Goal: Task Accomplishment & Management: Use online tool/utility

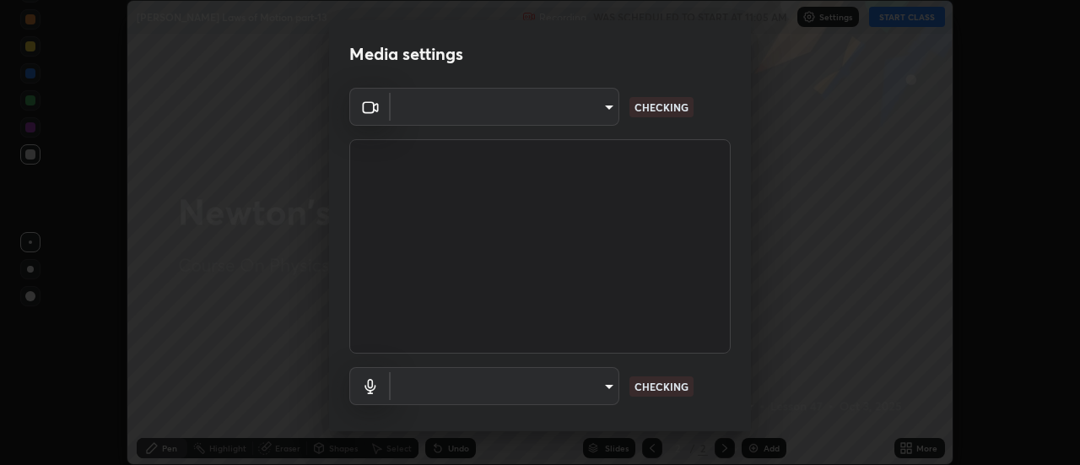
scroll to position [465, 1080]
type input "6db99b6eec43879c9c37220b589585cee9a8a2a9ecad64e3b740b2de92d68dc4"
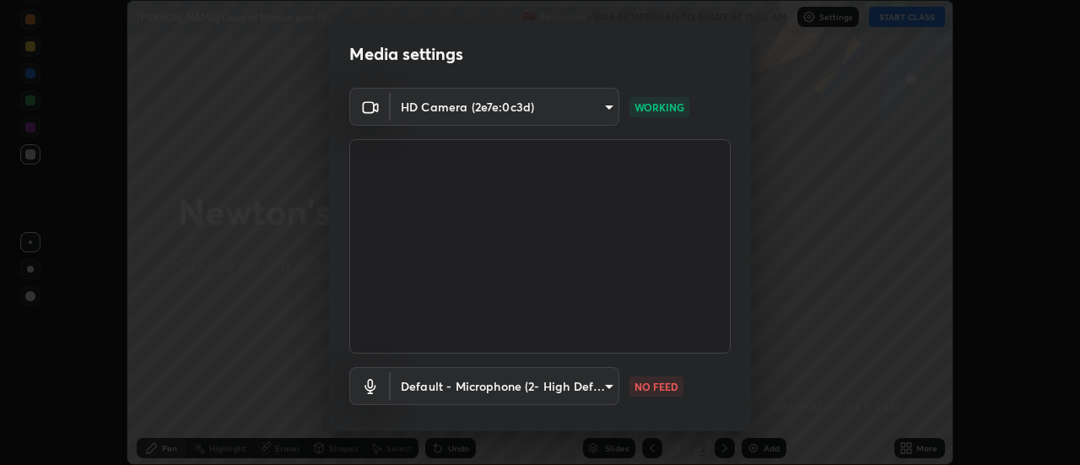
click at [434, 386] on body "Erase all [PERSON_NAME] Laws of Motion part-13 Recording WAS SCHEDULED TO START…" at bounding box center [540, 232] width 1080 height 465
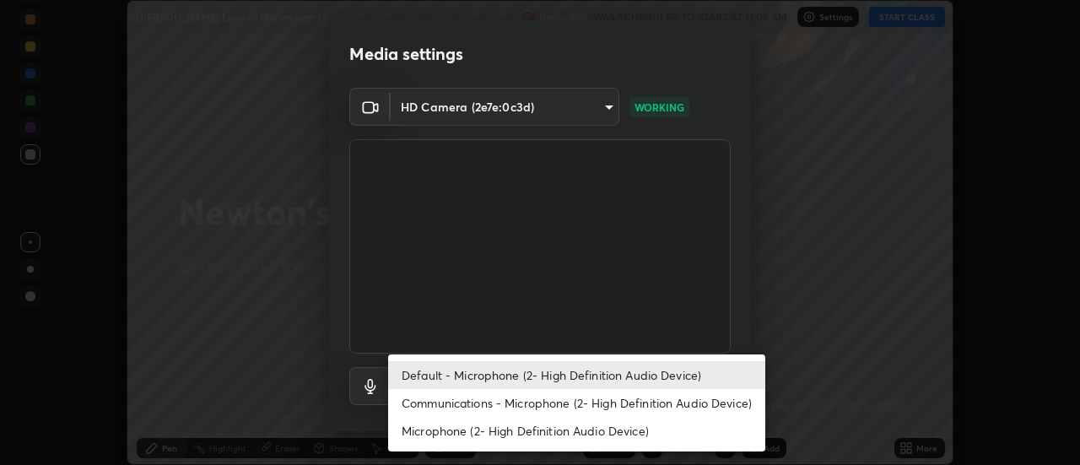
click at [445, 407] on li "Communications - Microphone (2- High Definition Audio Device)" at bounding box center [576, 403] width 377 height 28
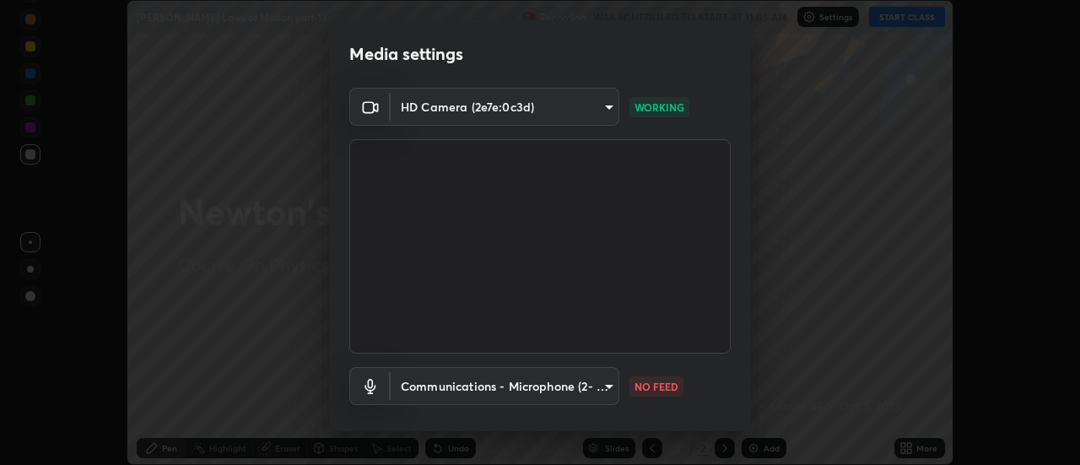
click at [444, 382] on li "Default - Microphone (2- High Definition Audio Device)" at bounding box center [529, 380] width 283 height 16
type input "default"
click at [447, 384] on body "Erase all [PERSON_NAME] Laws of Motion part-13 Recording WAS SCHEDULED TO START…" at bounding box center [540, 232] width 1080 height 465
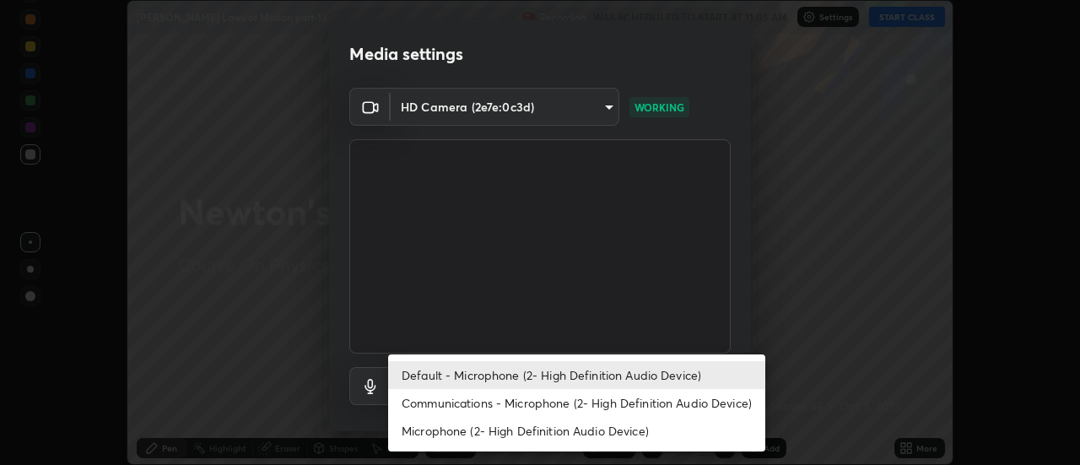
click at [435, 375] on li "Default - Microphone (2- High Definition Audio Device)" at bounding box center [576, 375] width 377 height 28
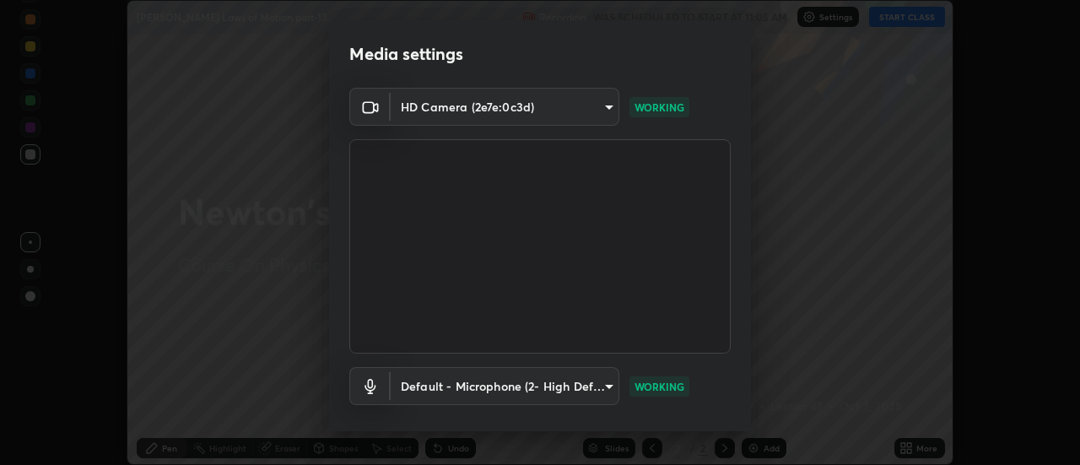
scroll to position [89, 0]
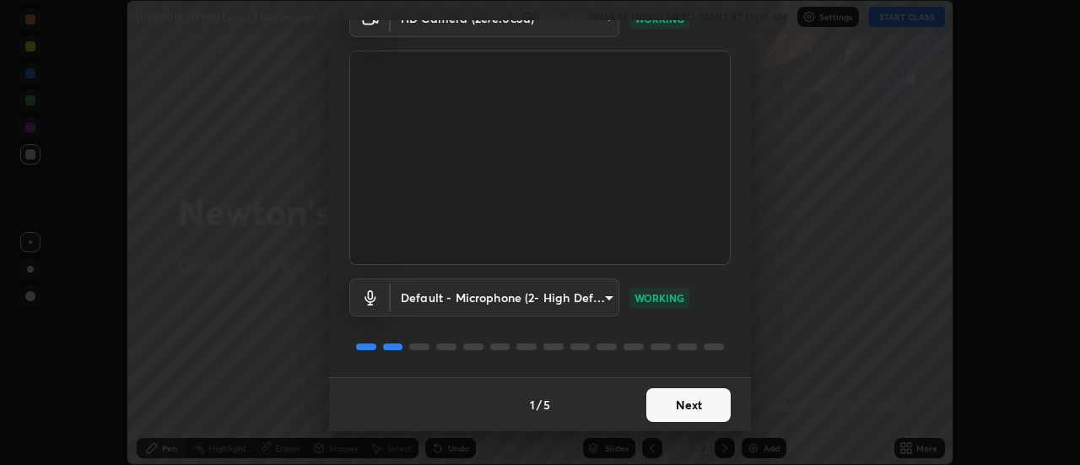
click at [688, 410] on button "Next" at bounding box center [688, 405] width 84 height 34
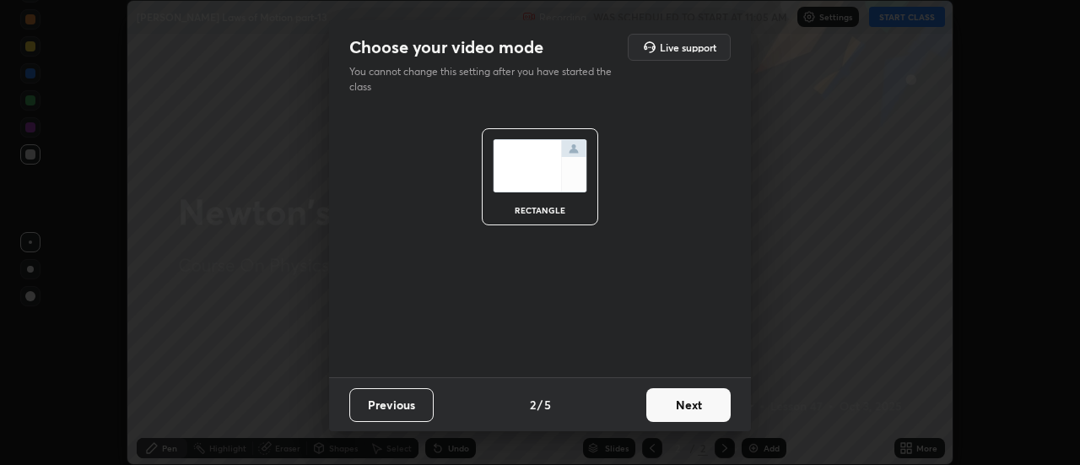
scroll to position [0, 0]
click at [688, 410] on button "Next" at bounding box center [688, 405] width 84 height 34
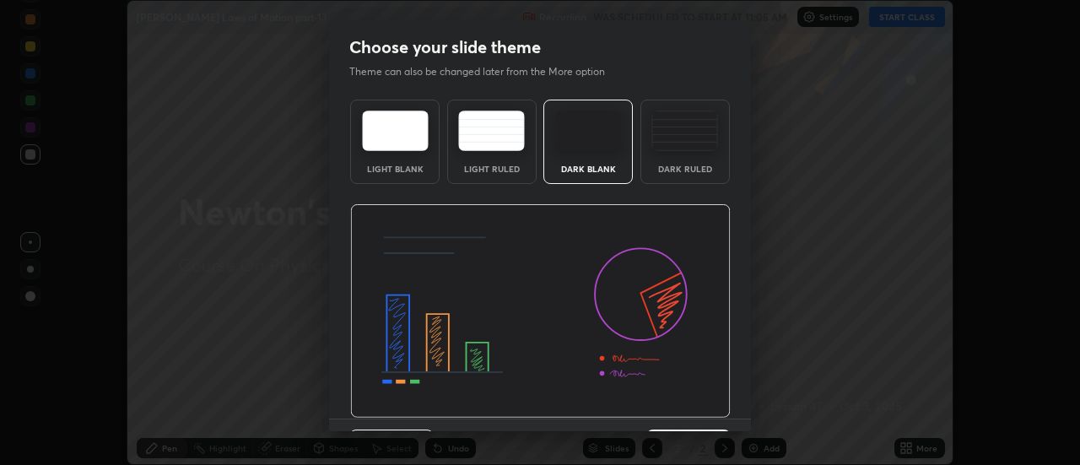
scroll to position [41, 0]
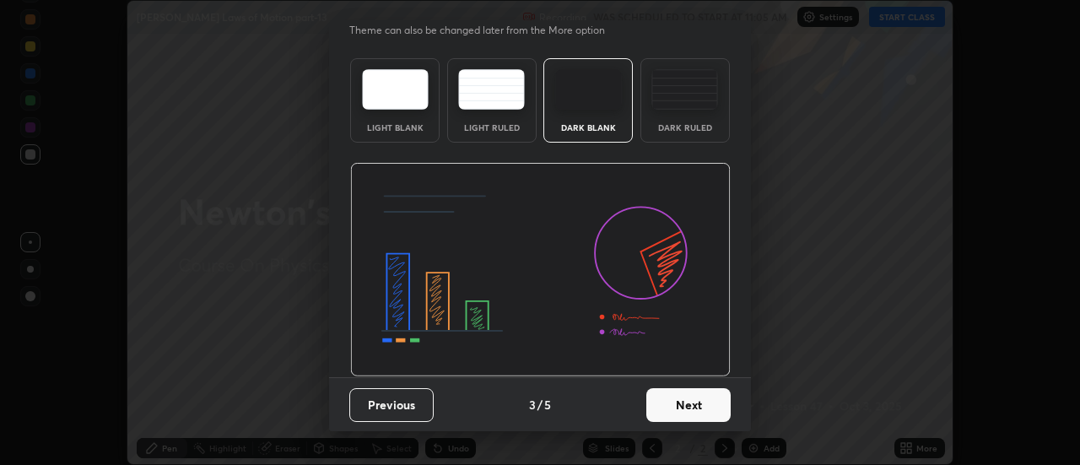
click at [677, 398] on button "Next" at bounding box center [688, 405] width 84 height 34
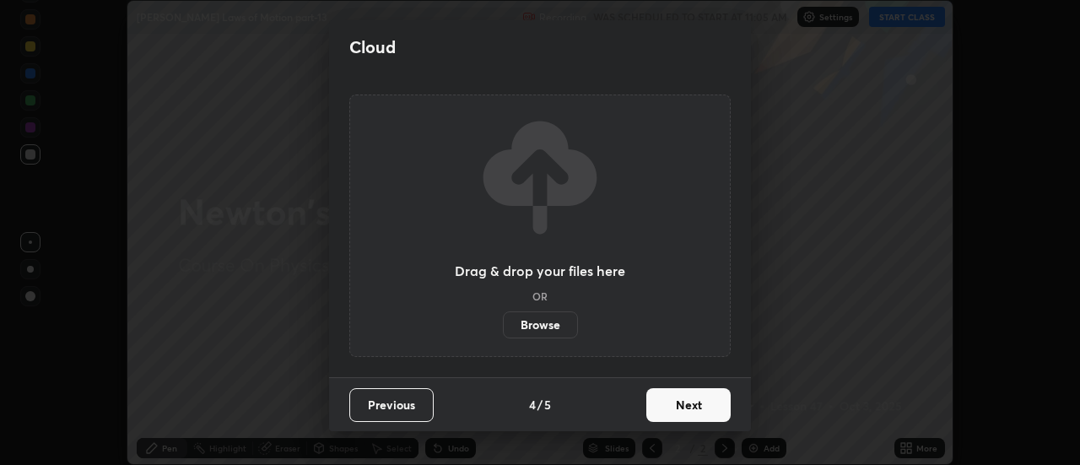
click at [678, 405] on button "Next" at bounding box center [688, 405] width 84 height 34
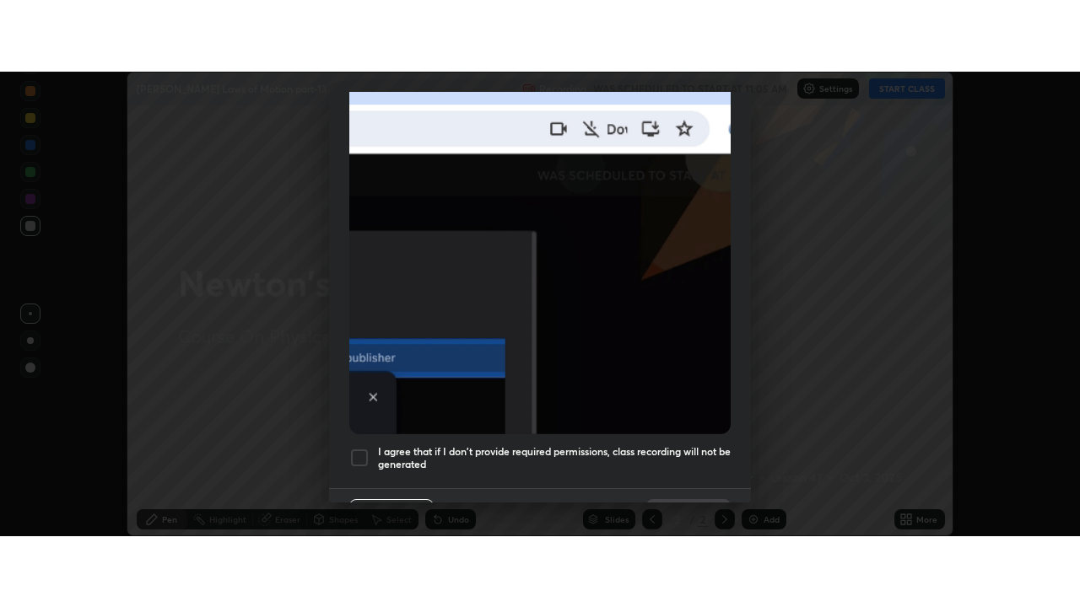
scroll to position [433, 0]
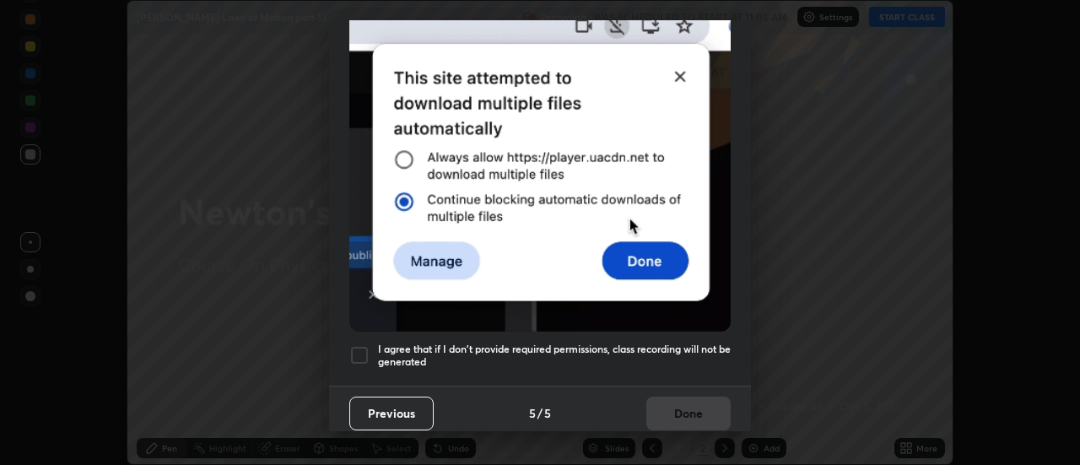
click at [618, 358] on h5 "I agree that if I don't provide required permissions, class recording will not …" at bounding box center [554, 355] width 353 height 26
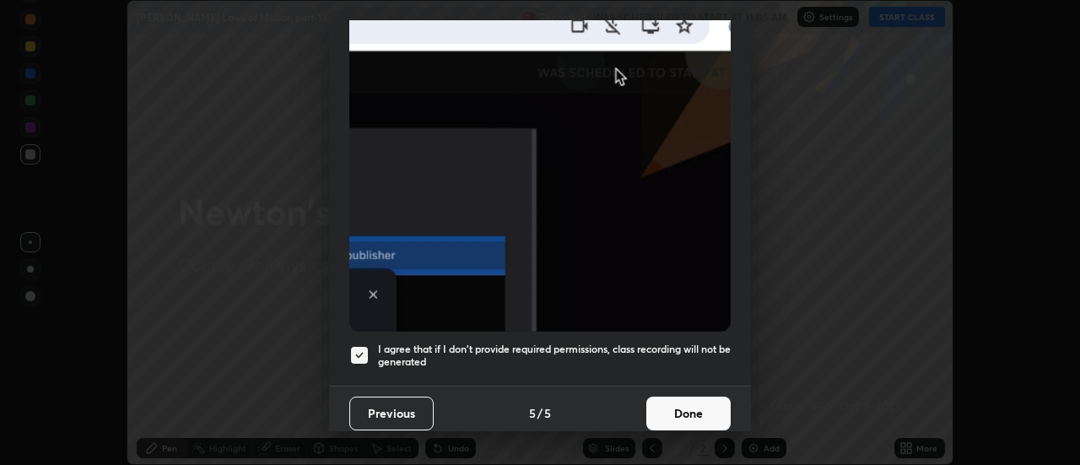
click at [669, 397] on button "Done" at bounding box center [688, 413] width 84 height 34
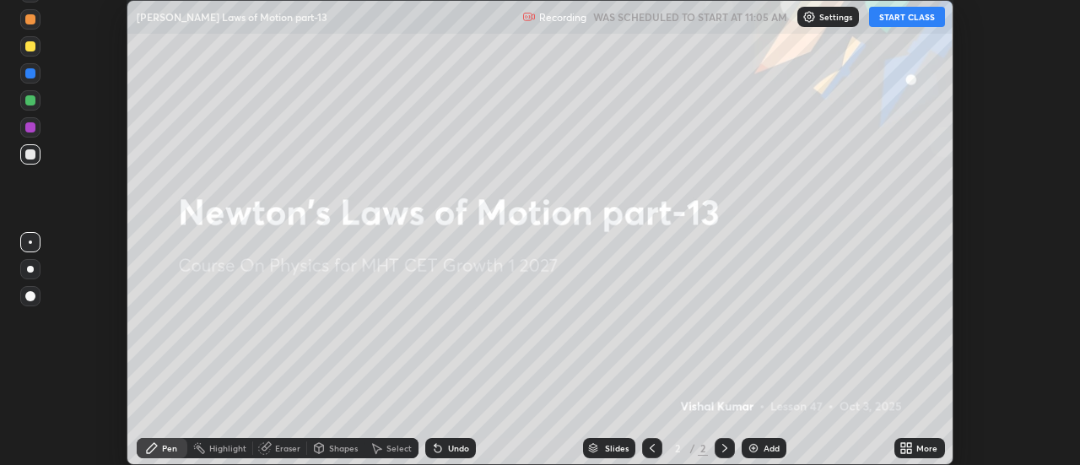
click at [920, 456] on div "More" at bounding box center [919, 448] width 51 height 20
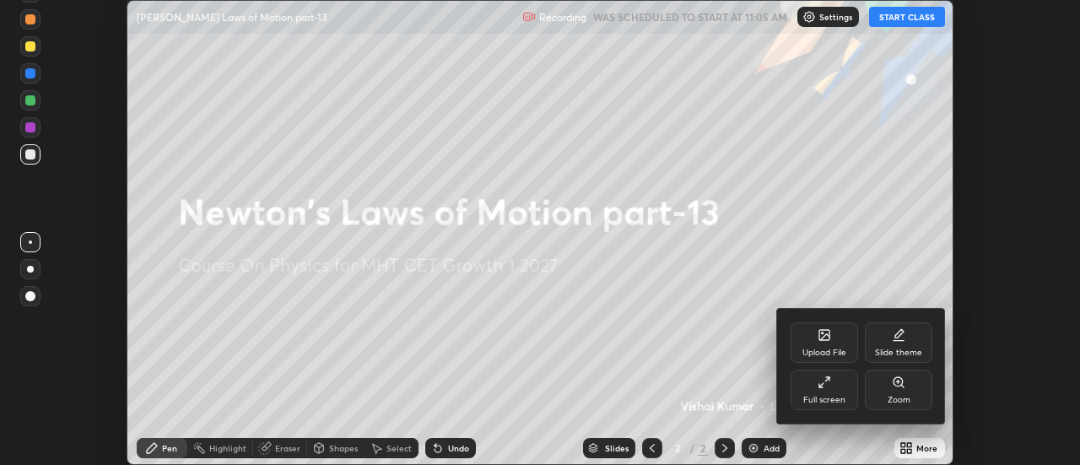
click at [830, 397] on div "Full screen" at bounding box center [824, 400] width 42 height 8
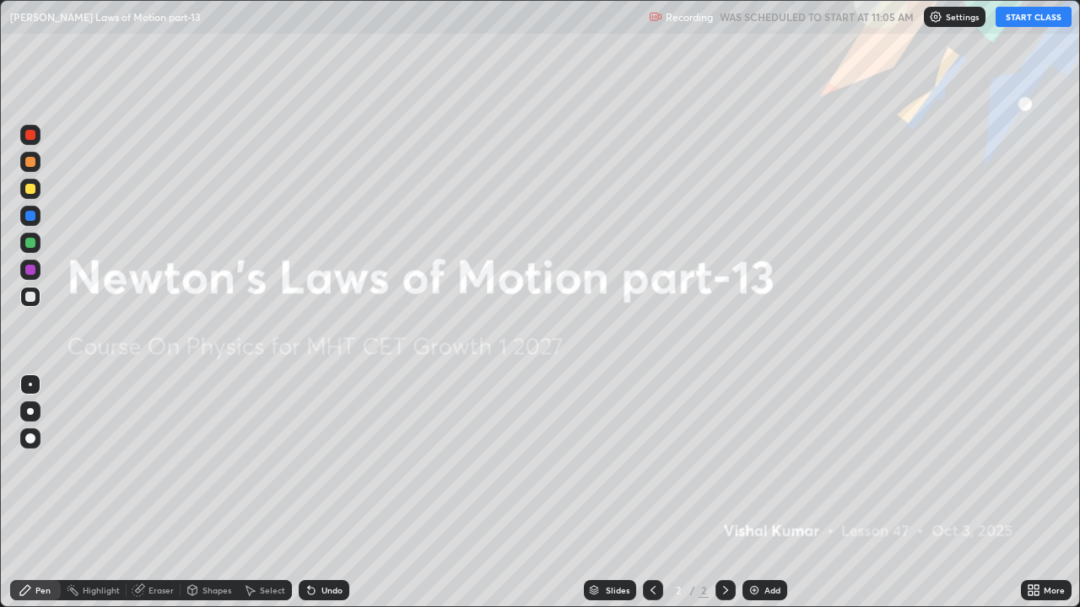
scroll to position [607, 1080]
click at [1029, 10] on button "START CLASS" at bounding box center [1033, 17] width 76 height 20
click at [764, 464] on div "Add" at bounding box center [772, 590] width 16 height 8
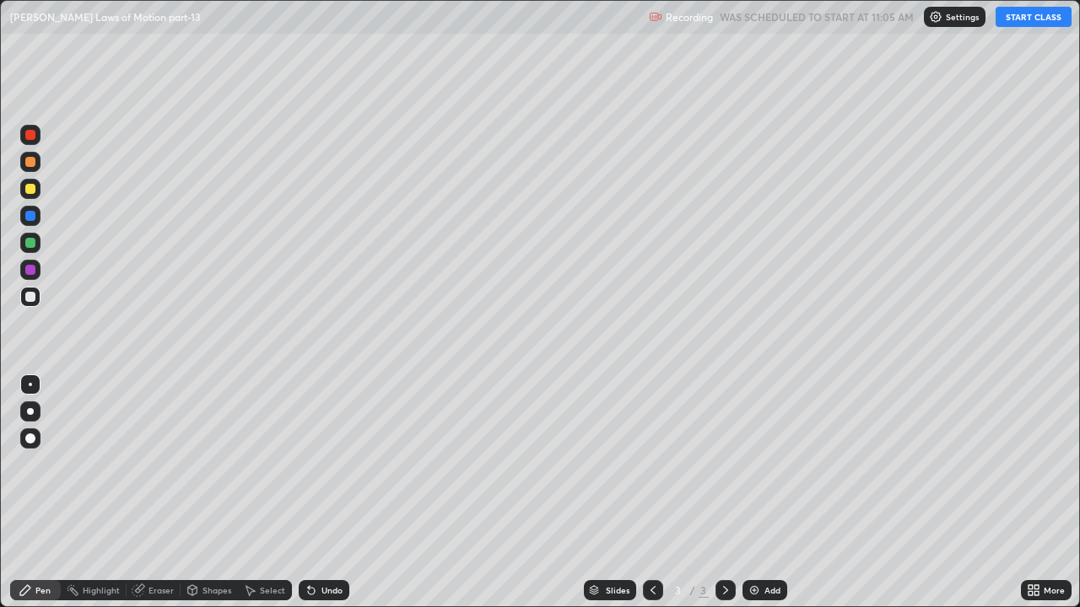
click at [30, 412] on div at bounding box center [30, 411] width 7 height 7
click at [28, 189] on div at bounding box center [30, 189] width 10 height 10
click at [27, 298] on div at bounding box center [30, 297] width 10 height 10
click at [26, 241] on div at bounding box center [30, 243] width 10 height 10
click at [764, 464] on div "Add" at bounding box center [772, 590] width 16 height 8
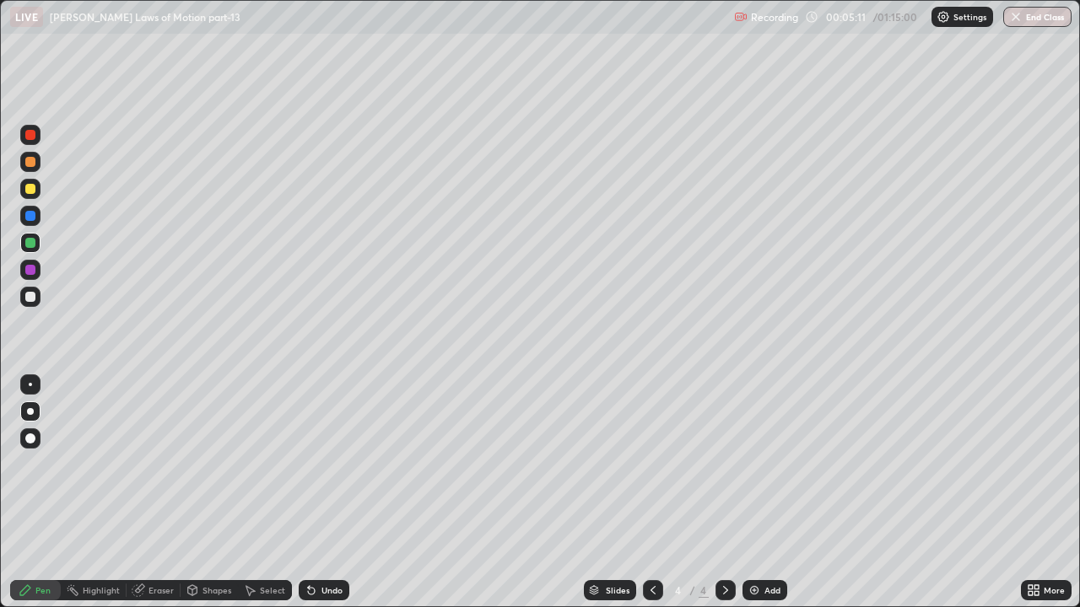
click at [34, 190] on div at bounding box center [30, 189] width 10 height 10
click at [31, 296] on div at bounding box center [30, 297] width 10 height 10
click at [29, 191] on div at bounding box center [30, 189] width 10 height 10
click at [313, 464] on icon at bounding box center [311, 590] width 13 height 13
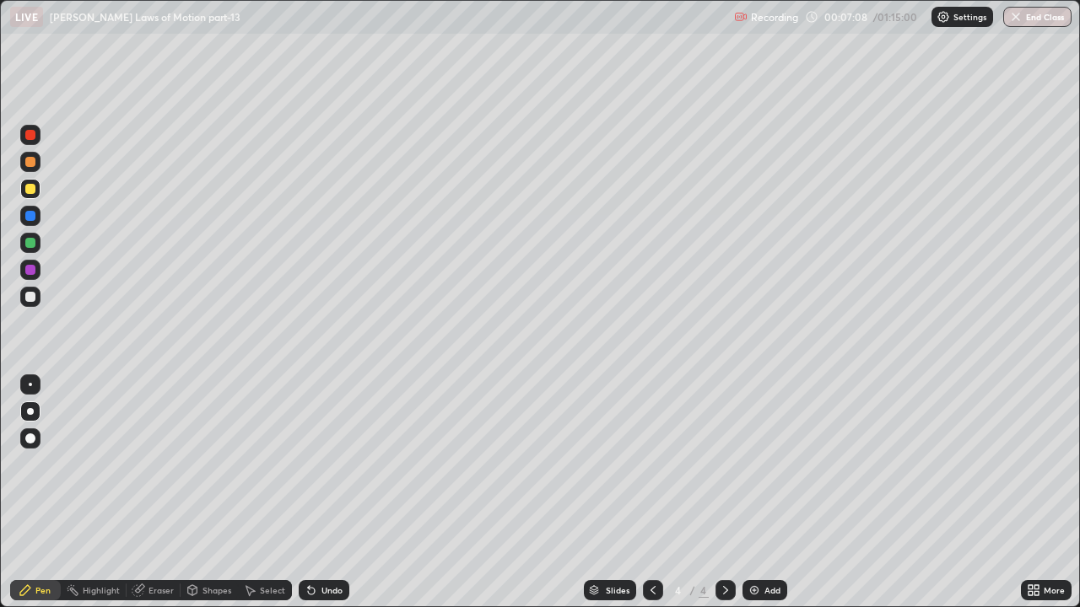
click at [316, 464] on div "Undo" at bounding box center [324, 590] width 51 height 20
click at [767, 464] on div "Add" at bounding box center [764, 590] width 45 height 20
click at [309, 464] on icon at bounding box center [311, 591] width 7 height 7
click at [315, 464] on div "Undo" at bounding box center [324, 590] width 51 height 20
click at [321, 464] on div "Undo" at bounding box center [331, 590] width 21 height 8
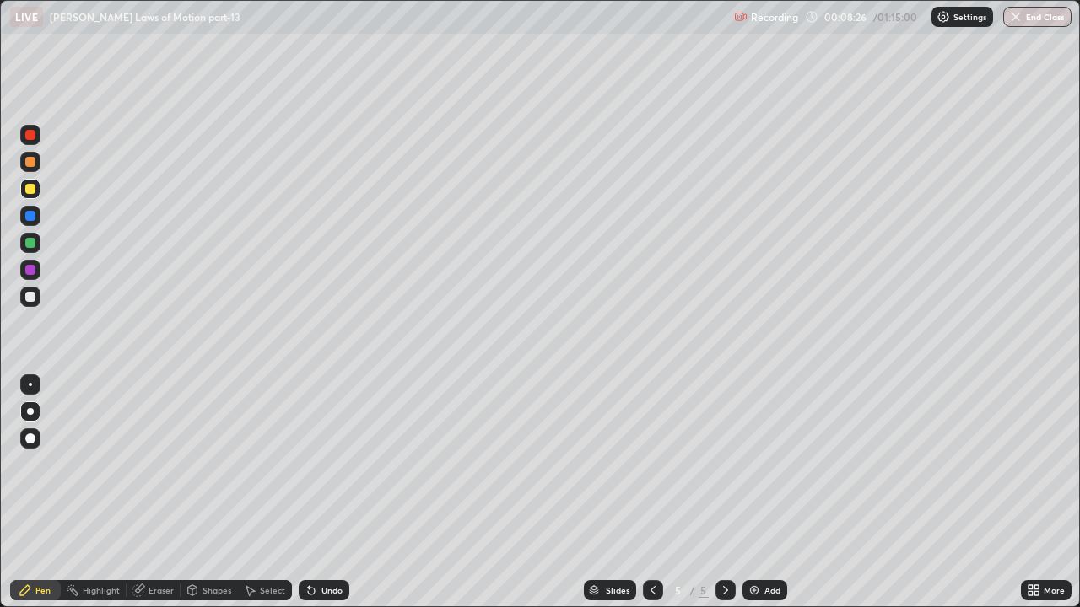
click at [29, 242] on div at bounding box center [30, 243] width 10 height 10
click at [35, 292] on div at bounding box center [30, 297] width 20 height 20
click at [772, 464] on div "Add" at bounding box center [772, 590] width 16 height 8
click at [31, 198] on div at bounding box center [30, 189] width 20 height 20
click at [34, 300] on div at bounding box center [30, 297] width 10 height 10
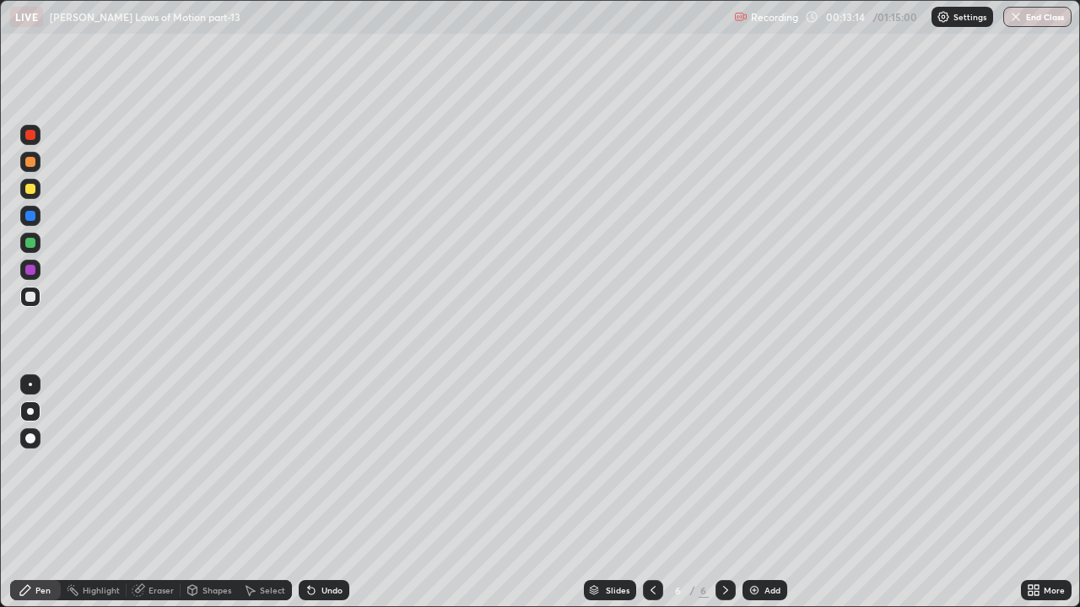
click at [651, 464] on icon at bounding box center [652, 590] width 13 height 13
click at [653, 464] on icon at bounding box center [652, 590] width 13 height 13
click at [724, 464] on icon at bounding box center [725, 590] width 13 height 13
click at [731, 464] on div at bounding box center [725, 590] width 20 height 20
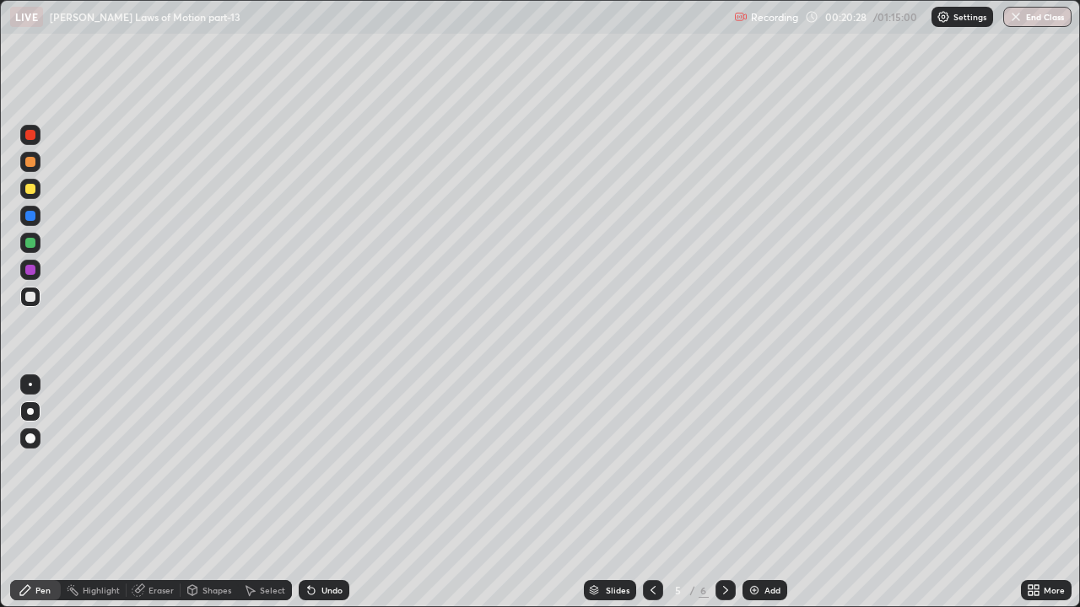
click at [724, 464] on icon at bounding box center [725, 590] width 13 height 13
click at [763, 464] on div "Add" at bounding box center [764, 590] width 45 height 20
click at [30, 197] on div at bounding box center [30, 189] width 20 height 20
click at [329, 464] on div "Undo" at bounding box center [331, 590] width 21 height 8
click at [321, 464] on div "Undo" at bounding box center [331, 590] width 21 height 8
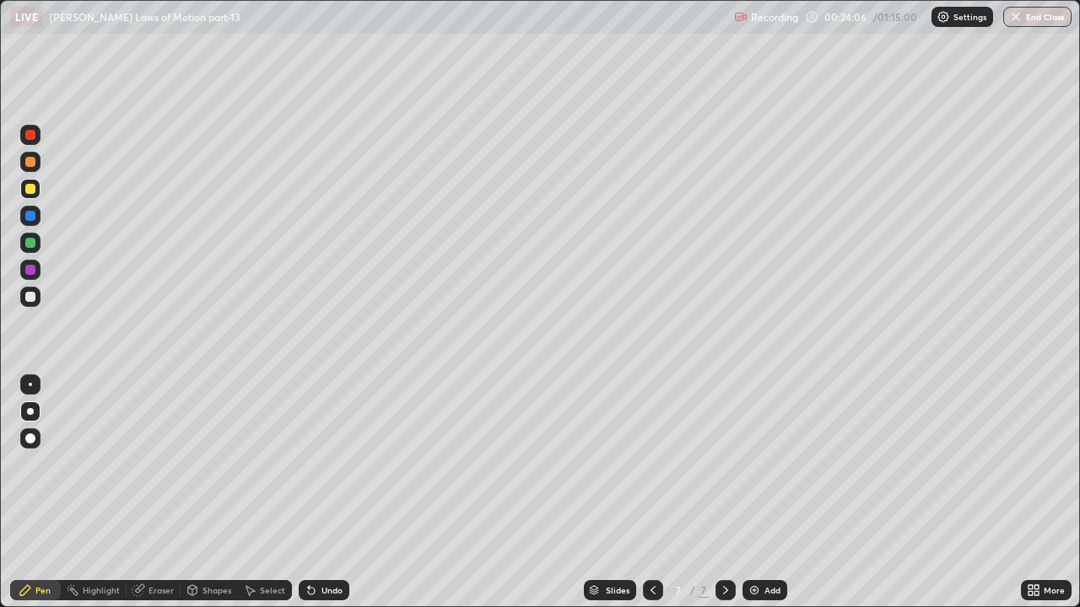
click at [321, 464] on div "Undo" at bounding box center [331, 590] width 21 height 8
click at [34, 243] on div at bounding box center [30, 243] width 10 height 10
click at [31, 294] on div at bounding box center [30, 297] width 10 height 10
click at [321, 464] on div "Undo" at bounding box center [331, 590] width 21 height 8
click at [30, 246] on div at bounding box center [30, 243] width 10 height 10
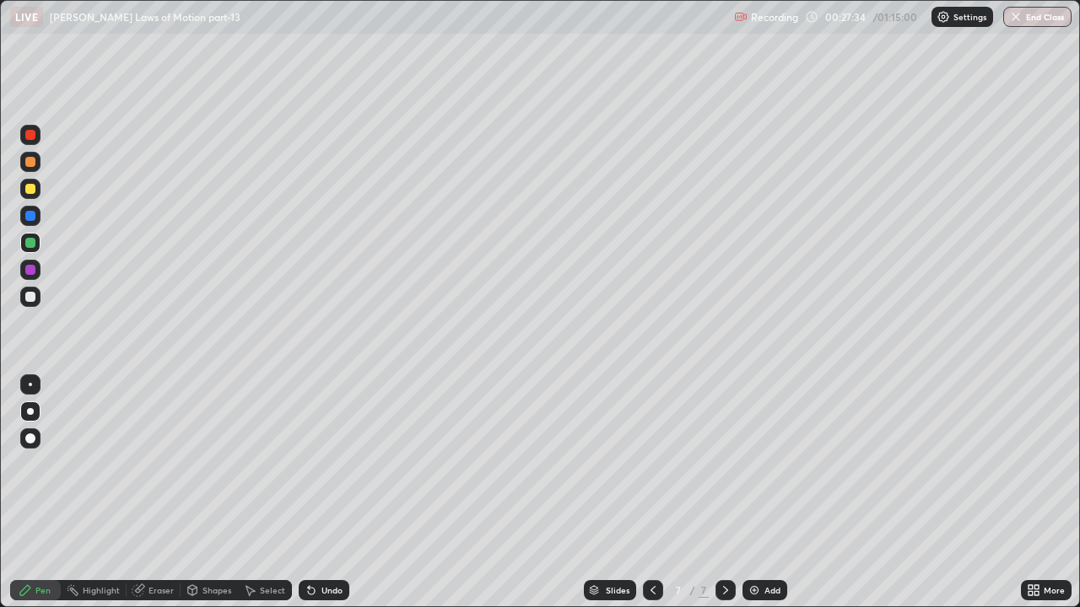
click at [27, 186] on div at bounding box center [30, 189] width 10 height 10
click at [35, 154] on div at bounding box center [30, 162] width 20 height 20
click at [327, 464] on div "Undo" at bounding box center [331, 590] width 21 height 8
click at [321, 464] on div "Undo" at bounding box center [331, 590] width 21 height 8
click at [323, 464] on div "Undo" at bounding box center [331, 590] width 21 height 8
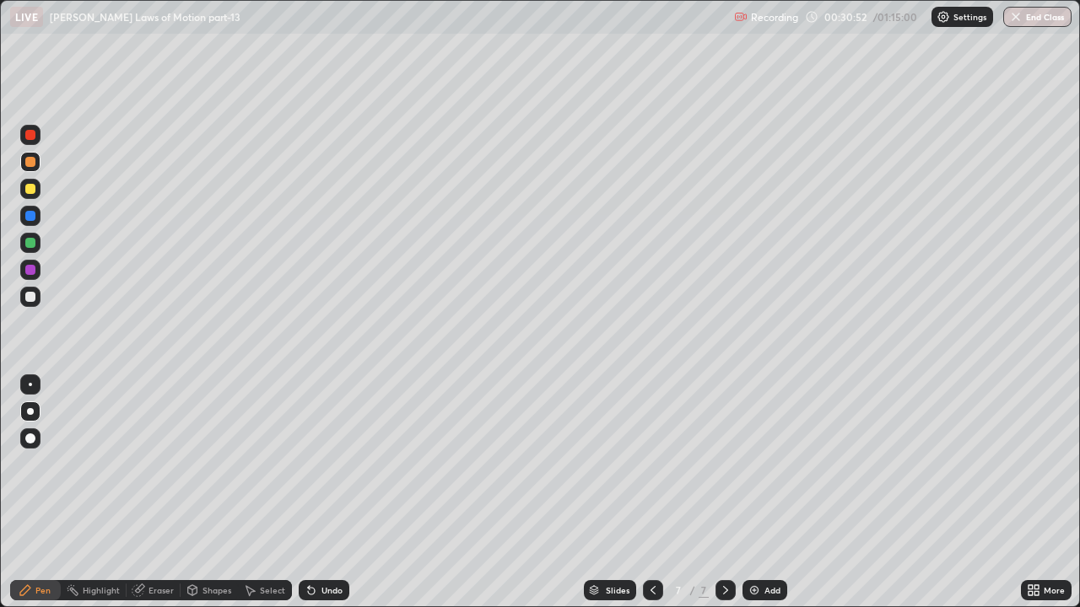
click at [323, 464] on div "Undo" at bounding box center [331, 590] width 21 height 8
click at [321, 464] on div "Undo" at bounding box center [331, 590] width 21 height 8
click at [764, 464] on div "Add" at bounding box center [772, 590] width 16 height 8
click at [33, 247] on div at bounding box center [30, 243] width 10 height 10
click at [651, 464] on icon at bounding box center [652, 590] width 13 height 13
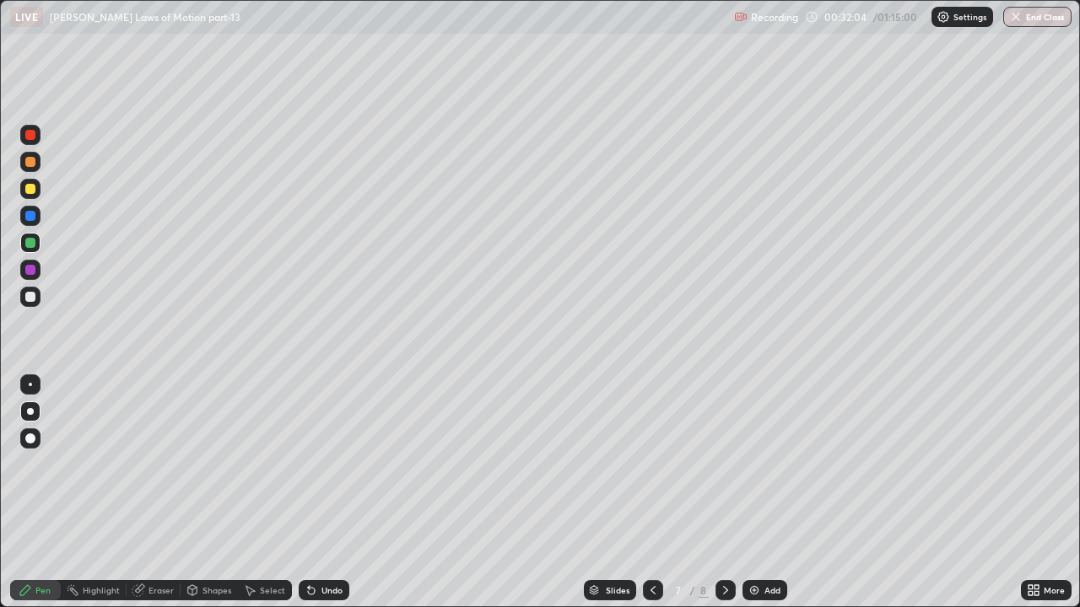
click at [724, 464] on icon at bounding box center [725, 590] width 13 height 13
click at [651, 464] on icon at bounding box center [652, 590] width 5 height 8
click at [723, 464] on icon at bounding box center [725, 590] width 13 height 13
click at [308, 464] on icon at bounding box center [311, 591] width 7 height 7
click at [318, 464] on div "Undo" at bounding box center [324, 590] width 51 height 20
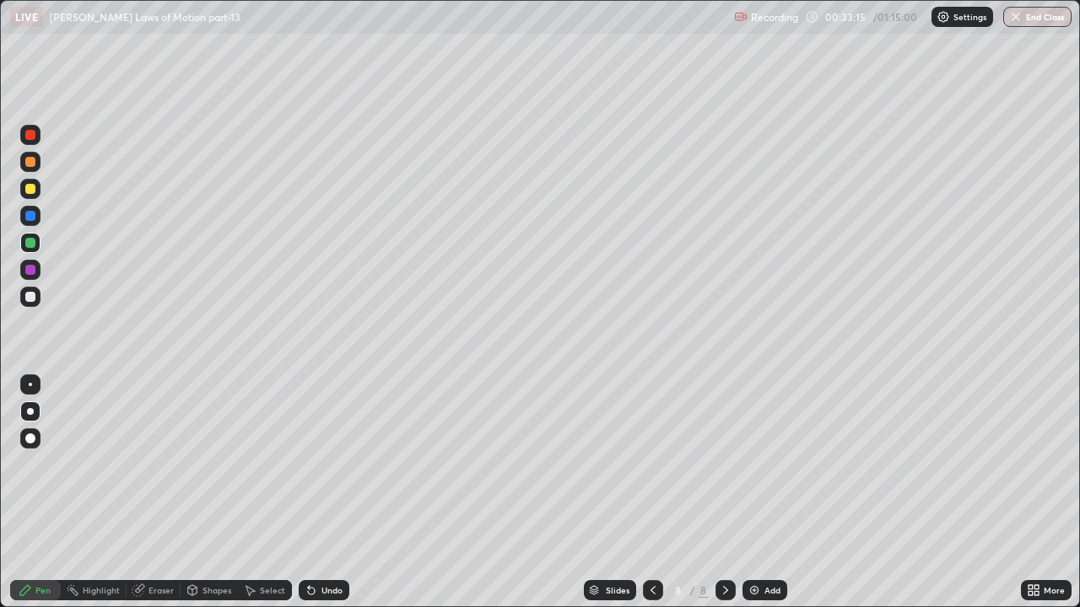
click at [653, 464] on icon at bounding box center [652, 590] width 13 height 13
click at [725, 464] on icon at bounding box center [725, 590] width 5 height 8
click at [770, 464] on div "Add" at bounding box center [772, 590] width 16 height 8
click at [24, 190] on div at bounding box center [30, 189] width 20 height 20
click at [31, 299] on div at bounding box center [30, 297] width 10 height 10
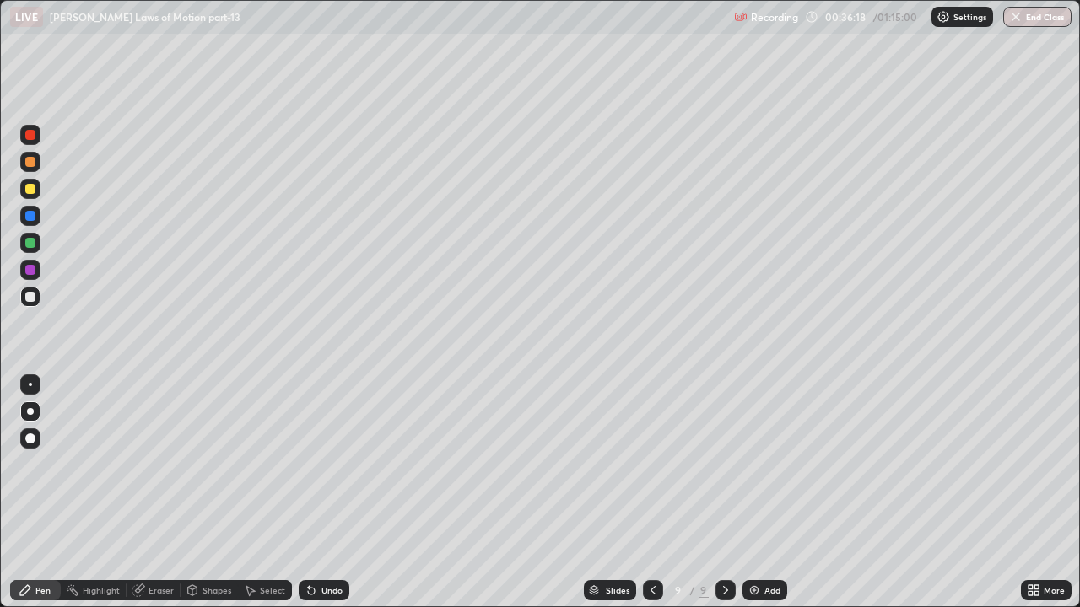
click at [32, 274] on div at bounding box center [30, 270] width 10 height 10
click at [326, 464] on div "Undo" at bounding box center [331, 590] width 21 height 8
click at [318, 464] on div "Undo" at bounding box center [324, 590] width 51 height 20
click at [316, 464] on div "Undo" at bounding box center [324, 590] width 51 height 20
click at [325, 464] on div "Undo" at bounding box center [324, 590] width 51 height 20
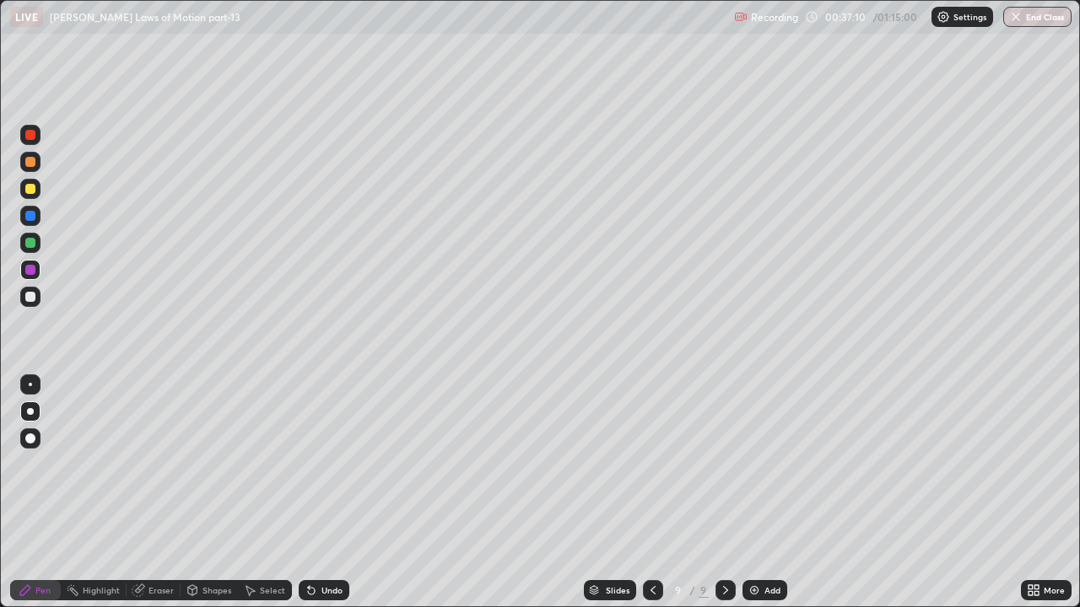
click at [332, 464] on div "Undo" at bounding box center [331, 590] width 21 height 8
click at [326, 464] on div "Undo" at bounding box center [331, 590] width 21 height 8
click at [335, 464] on div "Undo" at bounding box center [331, 590] width 21 height 8
click at [160, 464] on div "Eraser" at bounding box center [160, 590] width 25 height 8
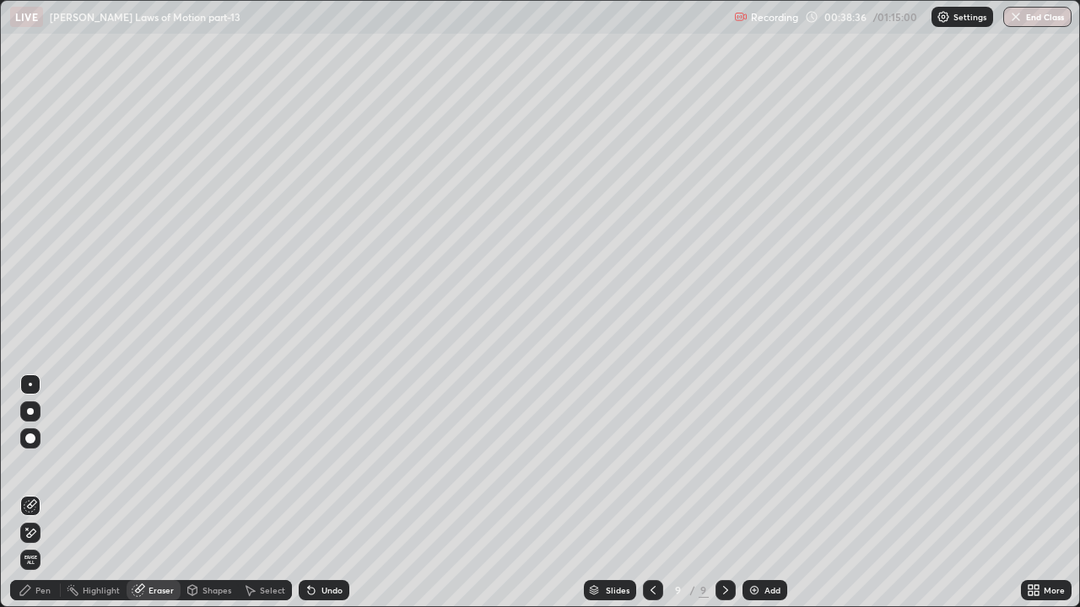
click at [25, 446] on div at bounding box center [30, 439] width 20 height 20
click at [24, 464] on icon at bounding box center [25, 590] width 13 height 13
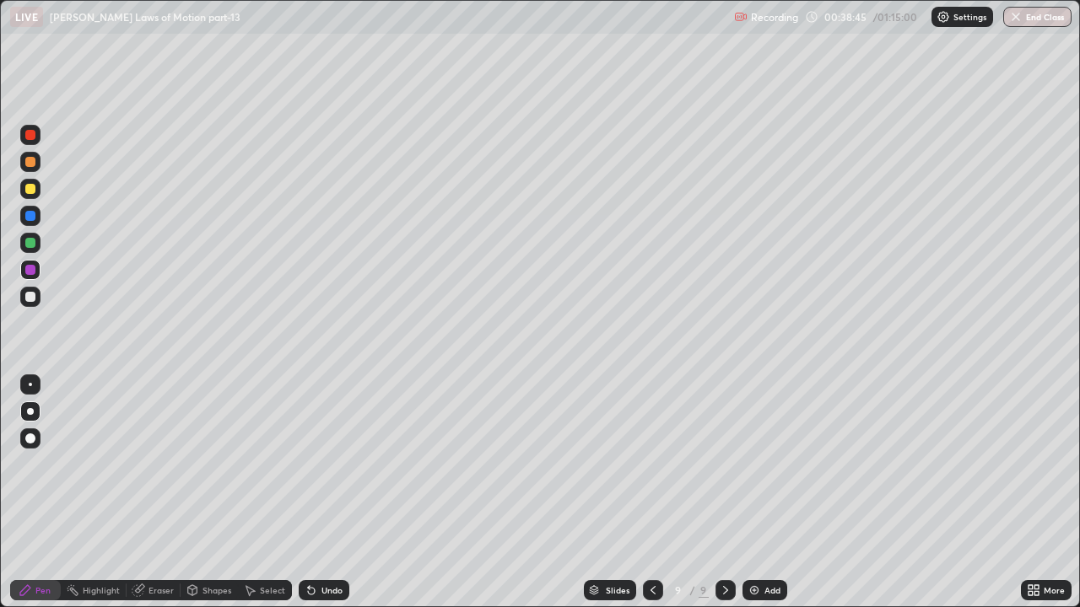
click at [31, 241] on div at bounding box center [30, 243] width 10 height 10
click at [152, 464] on div "Eraser" at bounding box center [160, 590] width 25 height 8
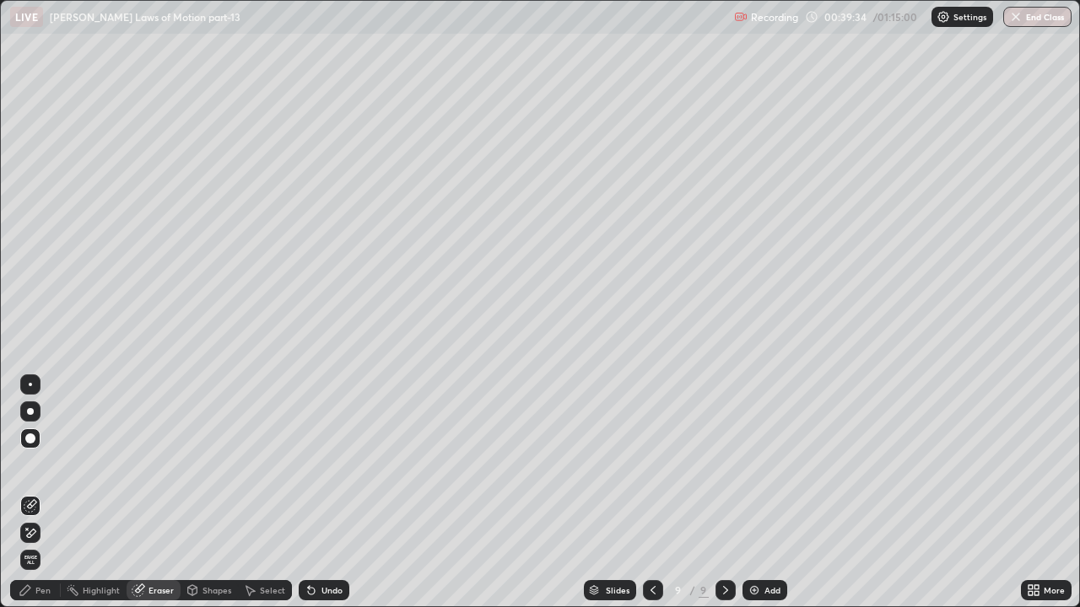
click at [37, 464] on div "Pen" at bounding box center [35, 590] width 51 height 20
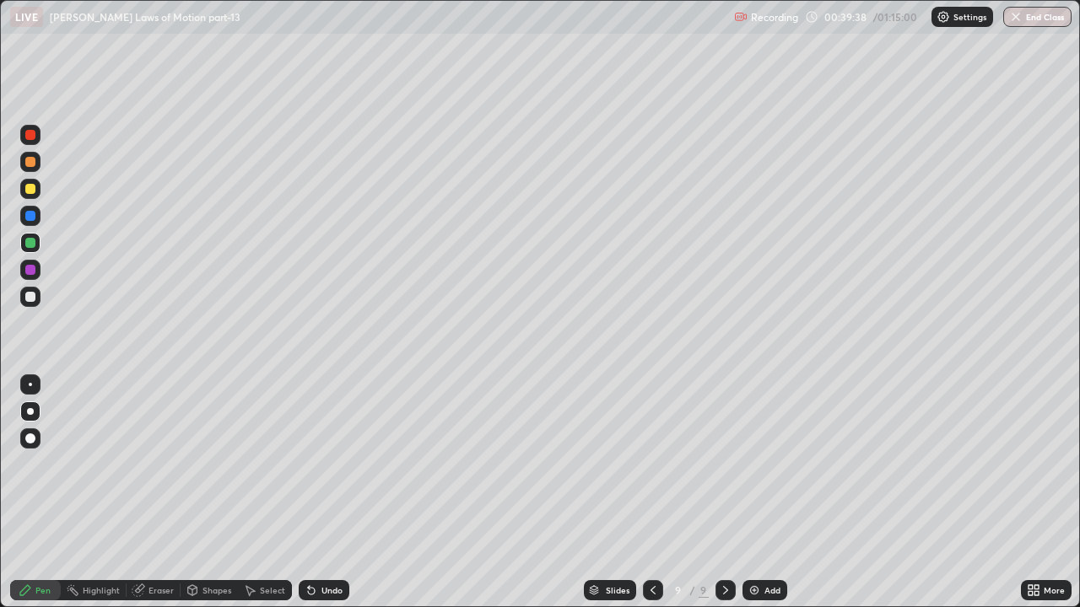
click at [309, 464] on icon at bounding box center [311, 591] width 7 height 7
click at [768, 464] on div "Add" at bounding box center [772, 590] width 16 height 8
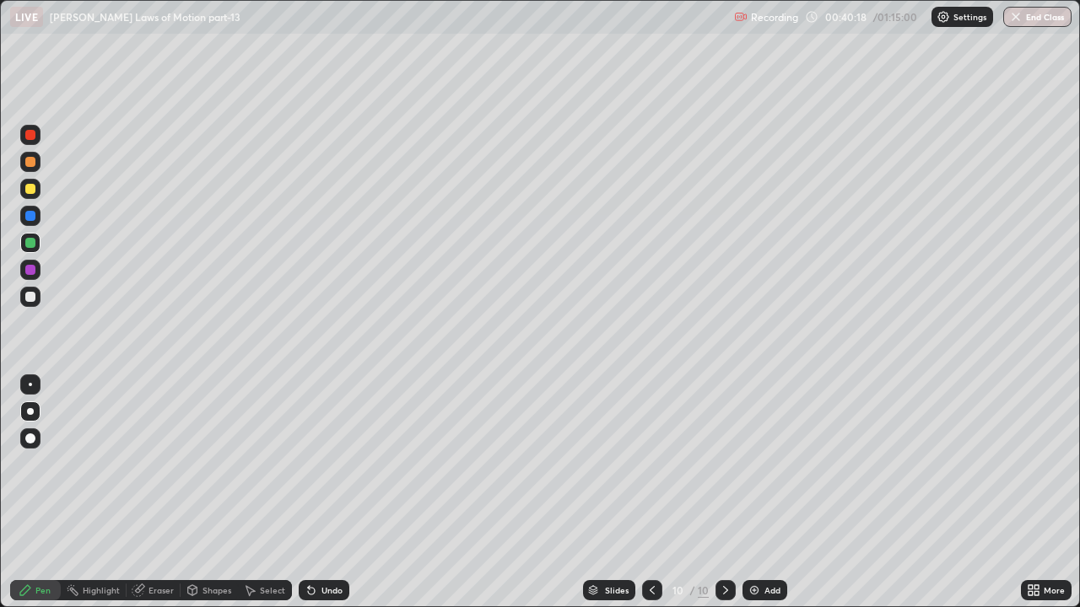
click at [28, 196] on div at bounding box center [30, 189] width 20 height 20
click at [26, 292] on div at bounding box center [30, 297] width 20 height 20
click at [321, 464] on div "Undo" at bounding box center [331, 590] width 21 height 8
click at [29, 299] on div at bounding box center [30, 297] width 10 height 10
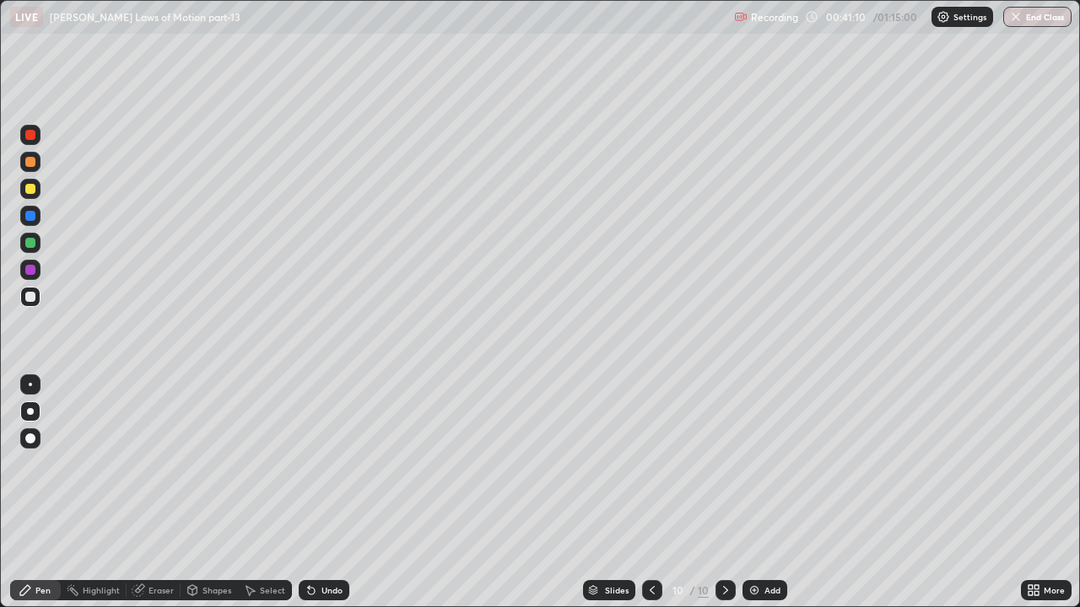
click at [28, 245] on div at bounding box center [30, 243] width 10 height 10
click at [27, 272] on div at bounding box center [30, 270] width 10 height 10
click at [768, 464] on div "Add" at bounding box center [772, 590] width 16 height 8
click at [31, 189] on div at bounding box center [30, 189] width 10 height 10
click at [32, 241] on div at bounding box center [30, 243] width 10 height 10
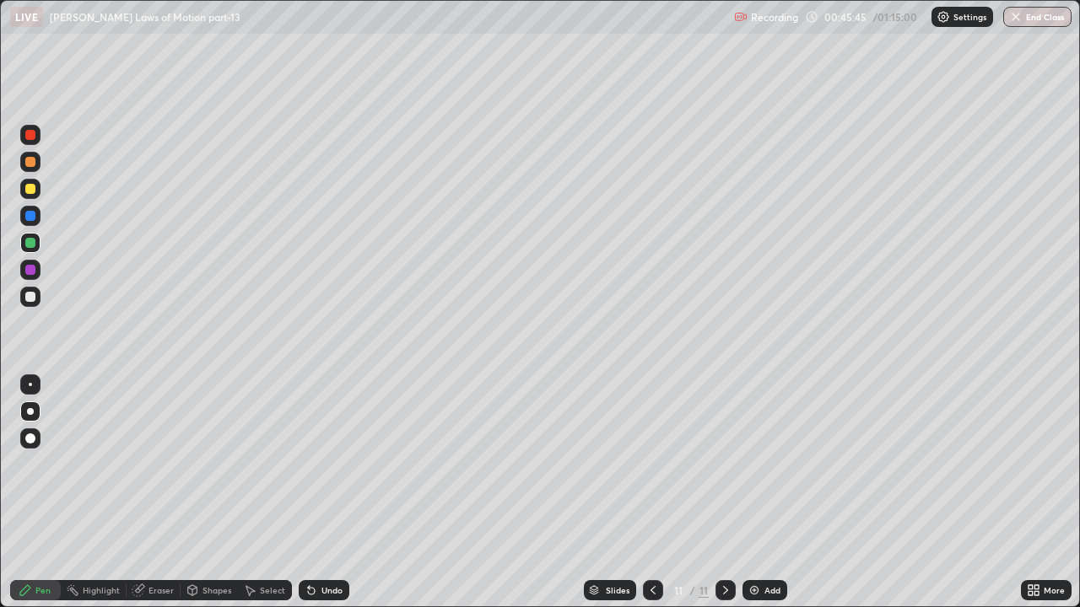
click at [26, 297] on div at bounding box center [30, 297] width 10 height 10
click at [34, 297] on div at bounding box center [30, 297] width 10 height 10
click at [29, 245] on div at bounding box center [30, 243] width 10 height 10
click at [33, 271] on div at bounding box center [30, 270] width 10 height 10
click at [653, 464] on icon at bounding box center [652, 590] width 13 height 13
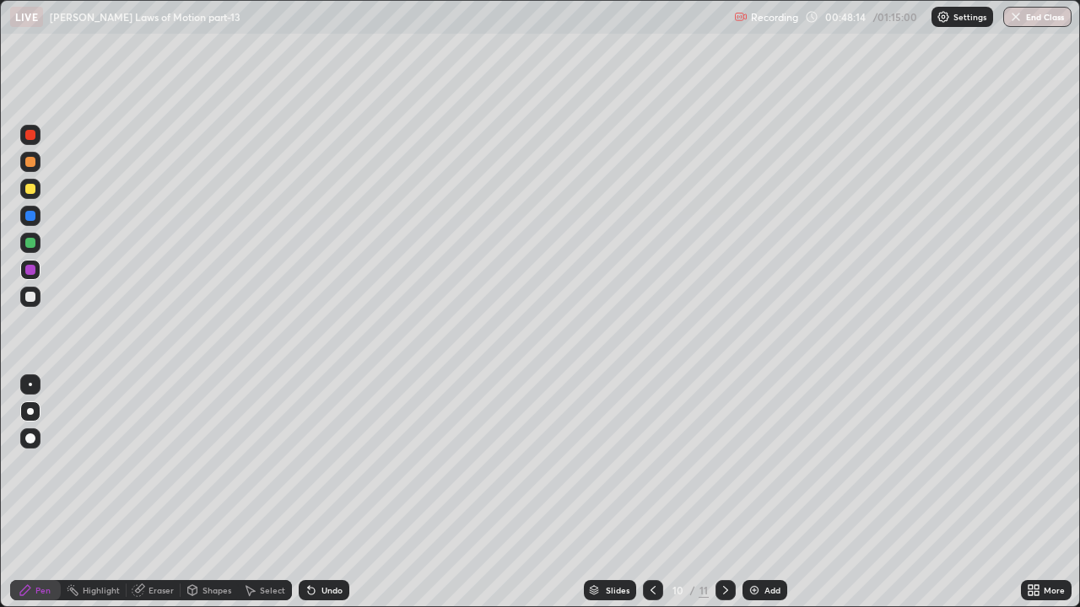
click at [652, 464] on icon at bounding box center [652, 590] width 5 height 8
click at [649, 464] on icon at bounding box center [652, 590] width 13 height 13
click at [651, 464] on icon at bounding box center [652, 590] width 13 height 13
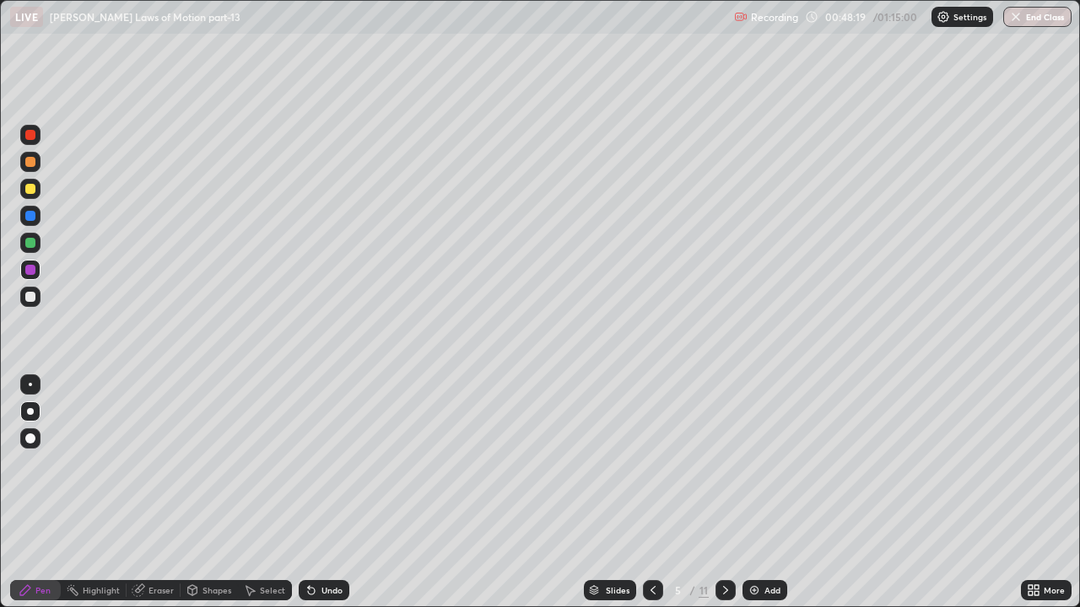
click at [724, 464] on icon at bounding box center [725, 590] width 13 height 13
click at [731, 464] on div at bounding box center [725, 590] width 20 height 20
click at [721, 464] on icon at bounding box center [725, 590] width 13 height 13
click at [646, 464] on icon at bounding box center [652, 590] width 13 height 13
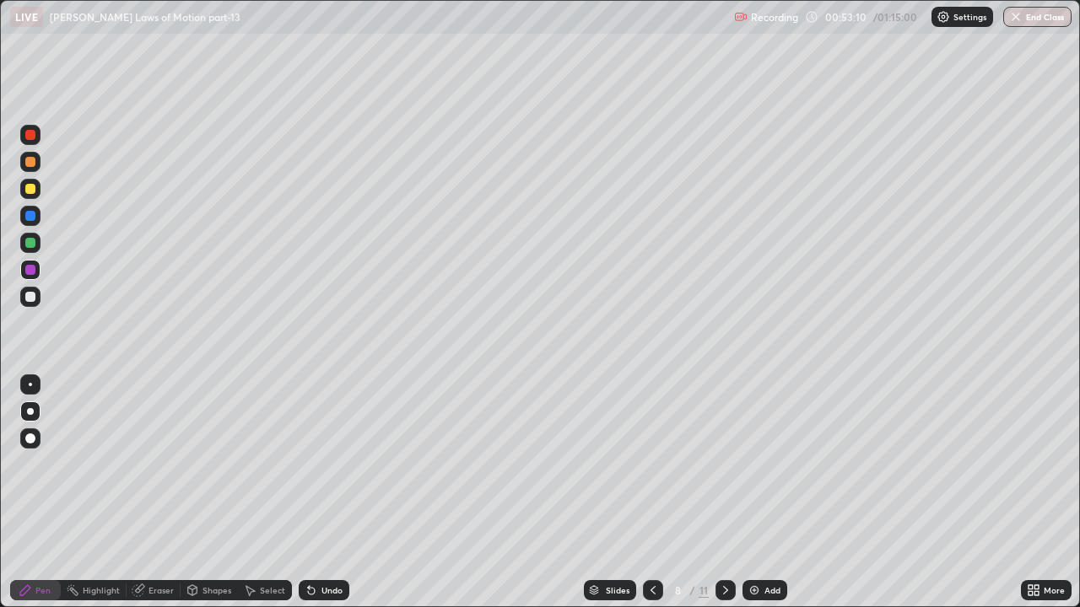
click at [650, 464] on icon at bounding box center [652, 590] width 13 height 13
click at [724, 464] on icon at bounding box center [725, 590] width 13 height 13
click at [731, 464] on div at bounding box center [725, 590] width 20 height 20
click at [724, 464] on icon at bounding box center [725, 590] width 13 height 13
click at [651, 464] on icon at bounding box center [652, 590] width 13 height 13
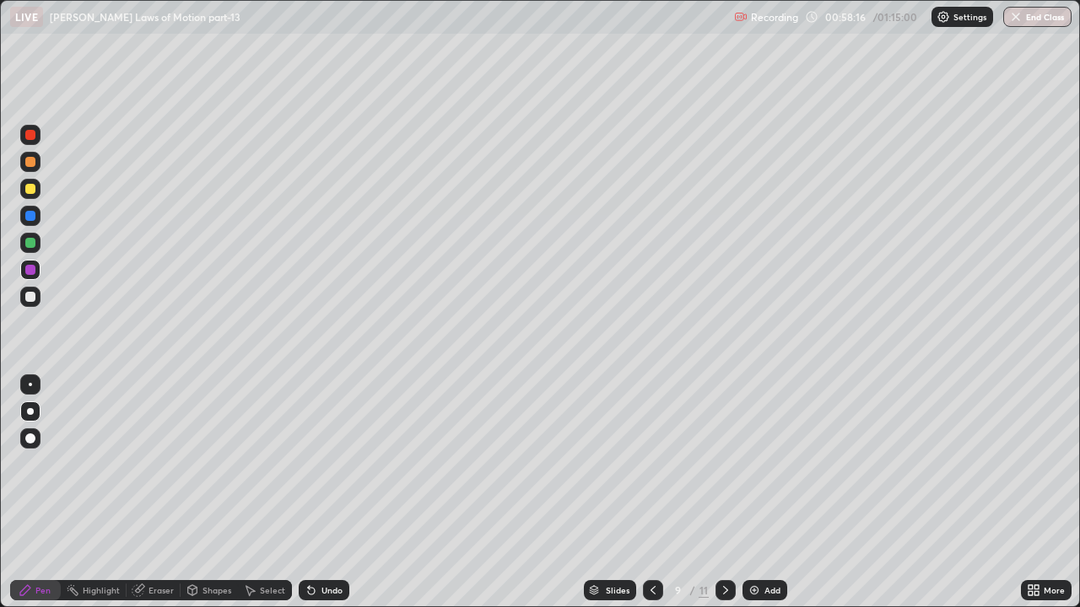
click at [651, 464] on icon at bounding box center [652, 590] width 13 height 13
click at [724, 464] on icon at bounding box center [725, 590] width 13 height 13
click at [148, 464] on div "Eraser" at bounding box center [154, 590] width 54 height 20
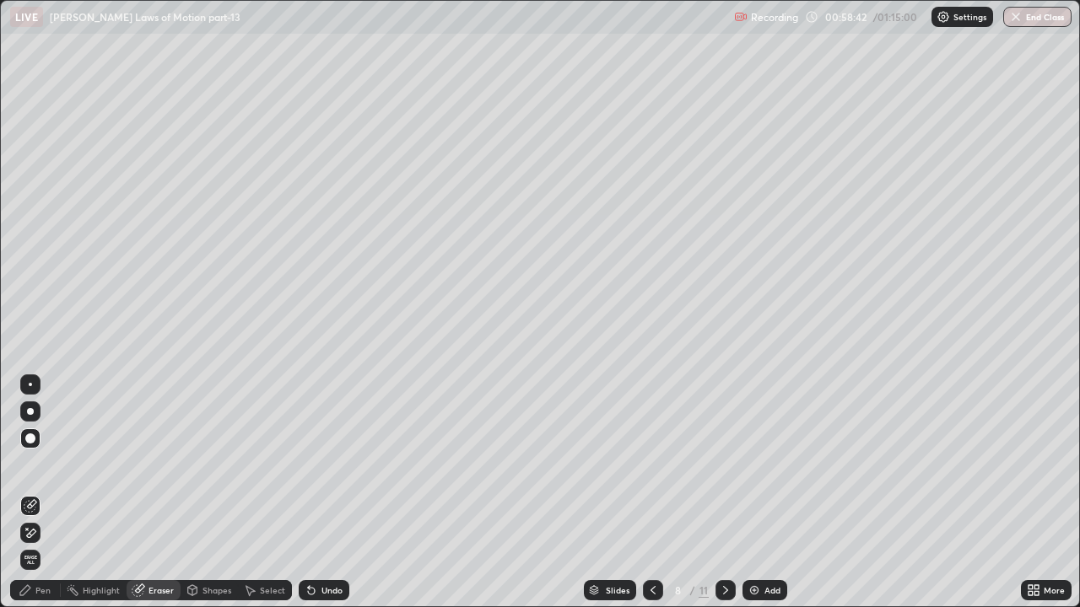
click at [36, 464] on div "Pen" at bounding box center [35, 590] width 51 height 20
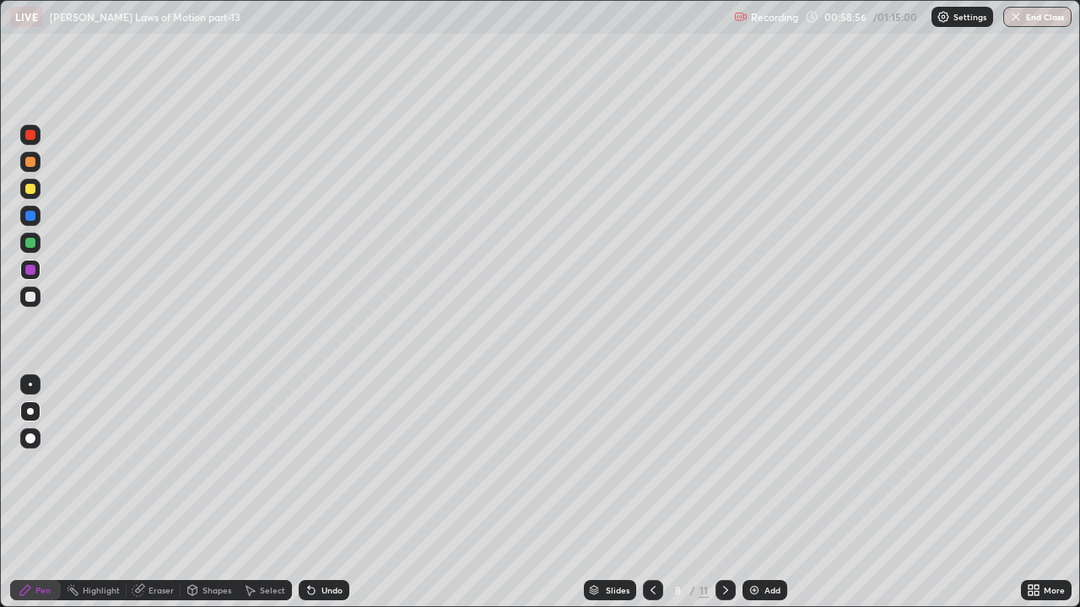
click at [654, 464] on icon at bounding box center [652, 590] width 13 height 13
click at [724, 464] on icon at bounding box center [725, 590] width 5 height 8
click at [726, 464] on icon at bounding box center [725, 590] width 13 height 13
click at [650, 464] on icon at bounding box center [652, 590] width 5 height 8
click at [727, 464] on icon at bounding box center [725, 590] width 13 height 13
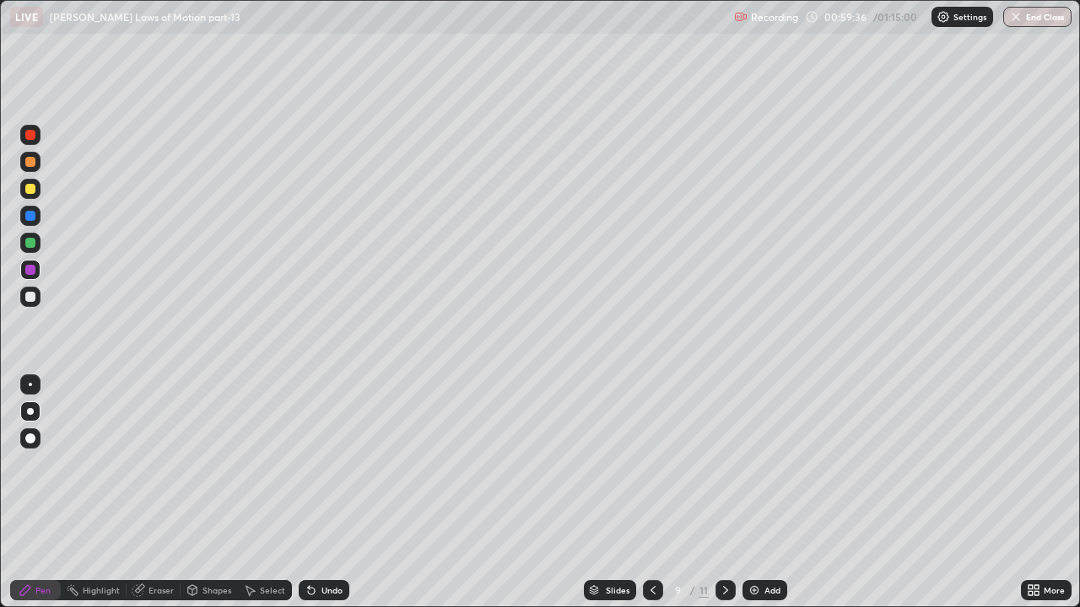
click at [725, 464] on icon at bounding box center [725, 590] width 13 height 13
click at [724, 464] on icon at bounding box center [725, 590] width 5 height 8
click at [1036, 24] on button "End Class" at bounding box center [1037, 17] width 68 height 20
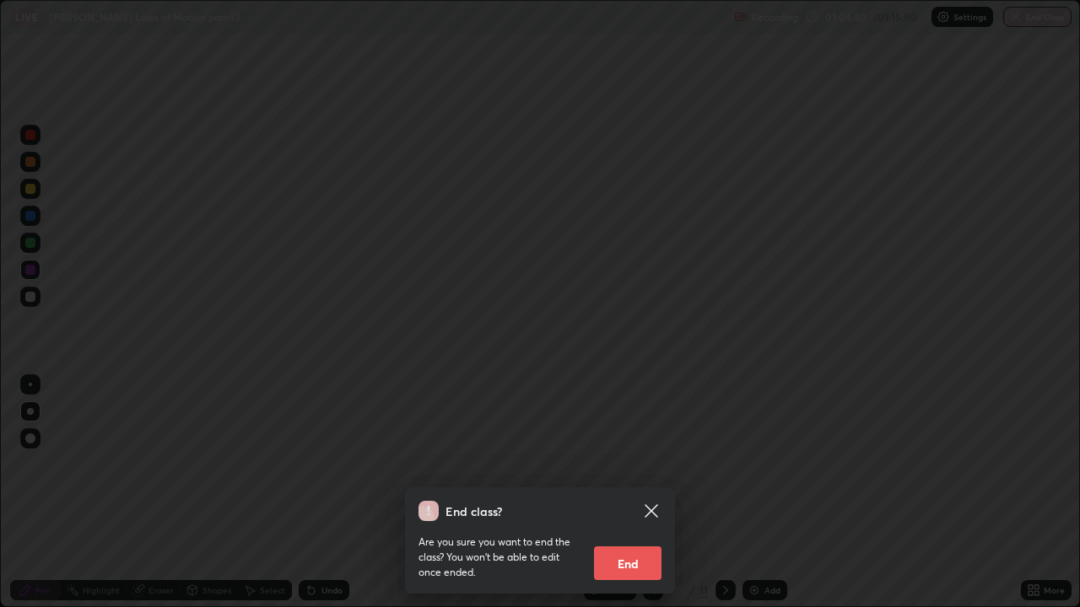
click at [636, 464] on button "End" at bounding box center [627, 564] width 67 height 34
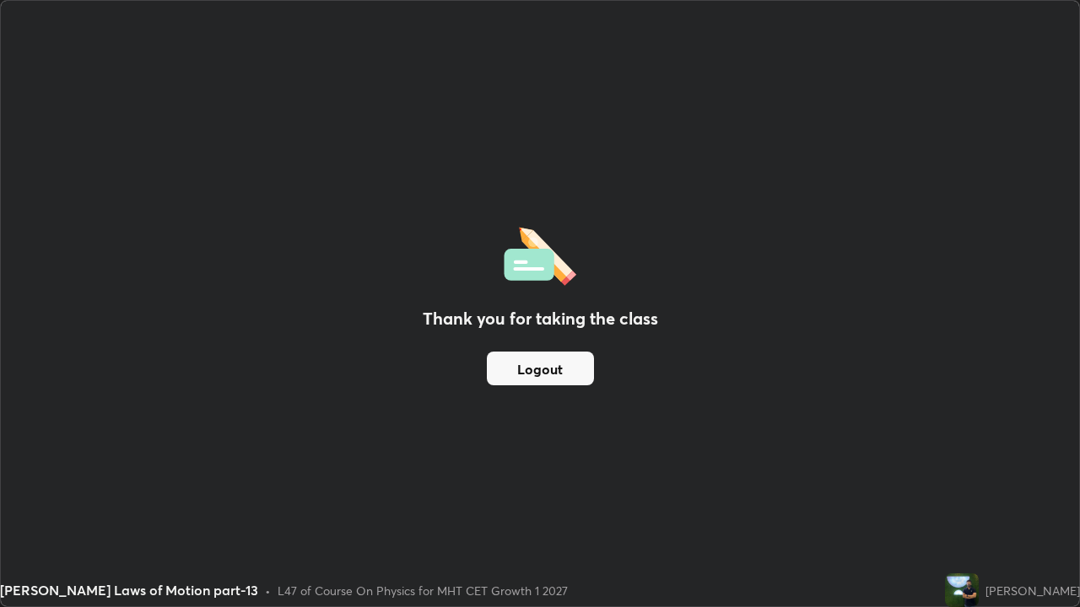
click at [558, 370] on button "Logout" at bounding box center [540, 369] width 107 height 34
